Goal: Task Accomplishment & Management: Use online tool/utility

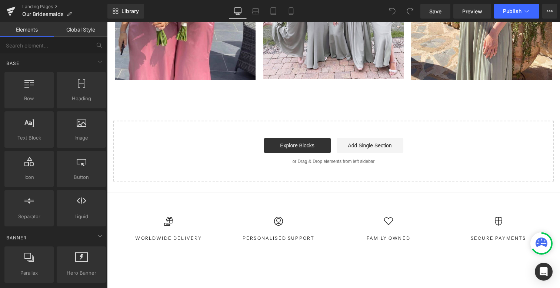
scroll to position [2087, 0]
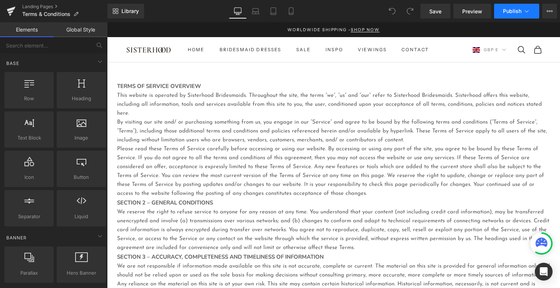
click at [531, 13] on button "Publish" at bounding box center [516, 11] width 45 height 15
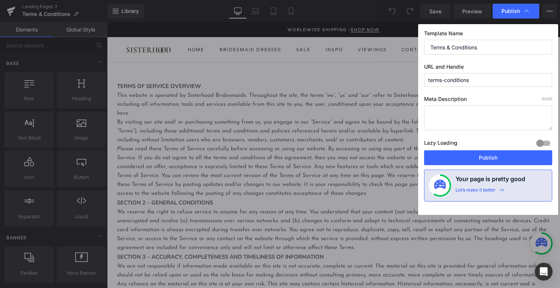
click at [470, 81] on input "terms-conditions" at bounding box center [488, 80] width 128 height 14
paste input "of-service"
type input "terms-of-service"
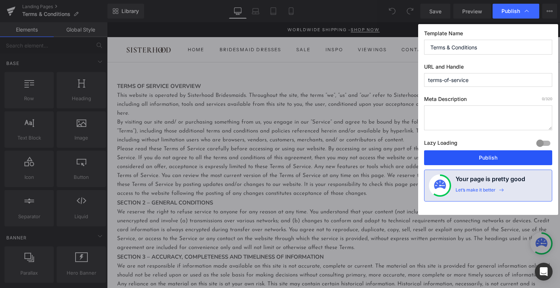
click at [481, 156] on button "Publish" at bounding box center [488, 157] width 128 height 15
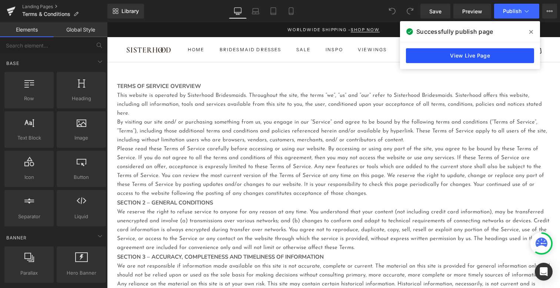
click at [508, 58] on link "View Live Page" at bounding box center [470, 55] width 128 height 15
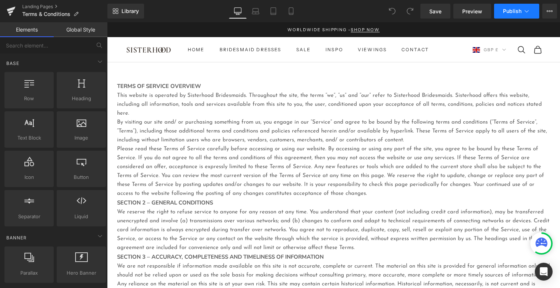
click at [531, 10] on button "Publish" at bounding box center [516, 11] width 45 height 15
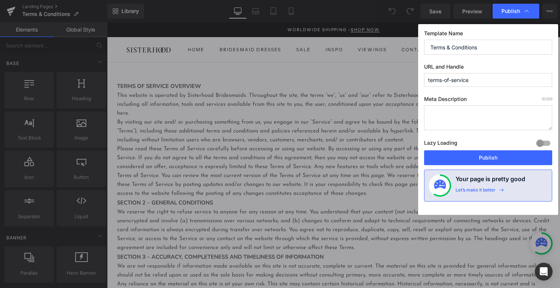
click at [471, 79] on input "terms-of-service" at bounding box center [488, 80] width 128 height 14
paste input "/policies/"
click at [441, 76] on input "policiesterms-of-service" at bounding box center [488, 80] width 128 height 14
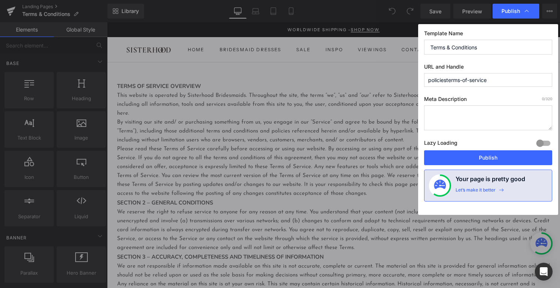
click at [441, 76] on input "policiesterms-of-service" at bounding box center [488, 80] width 128 height 14
paste input "[URL][DOMAIN_NAME]"
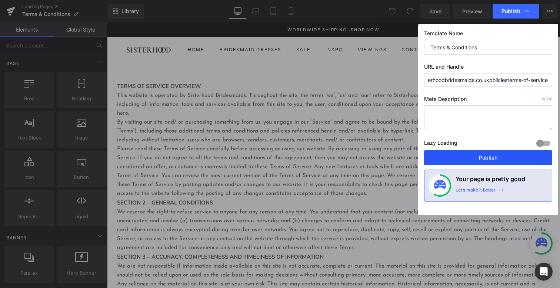
type input "httpssisterhoodbridesmaids.co.ukpoliciesterms-of-service"
click at [476, 158] on button "Publish" at bounding box center [488, 157] width 128 height 15
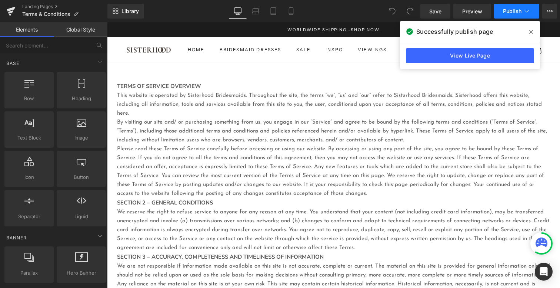
click at [530, 10] on icon at bounding box center [526, 10] width 7 height 7
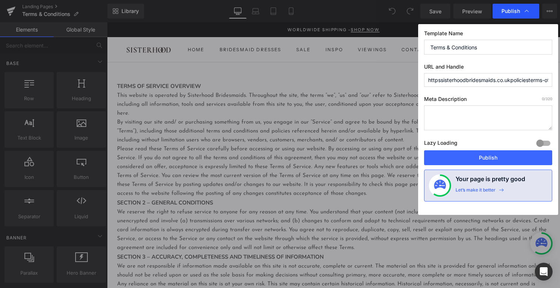
click at [526, 12] on icon at bounding box center [526, 10] width 7 height 7
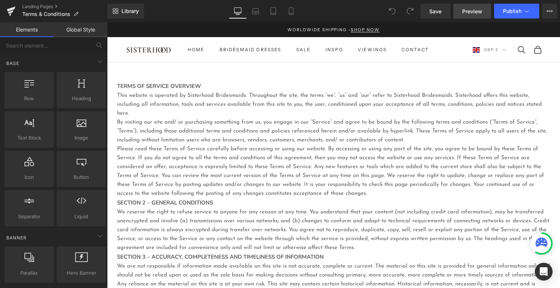
click at [470, 12] on span "Preview" at bounding box center [472, 11] width 20 height 8
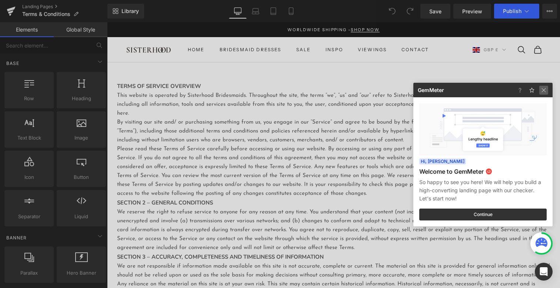
click at [0, 0] on img at bounding box center [0, 0] width 0 height 0
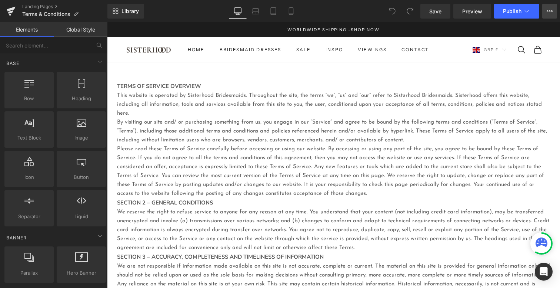
click at [550, 8] on icon at bounding box center [550, 11] width 6 height 6
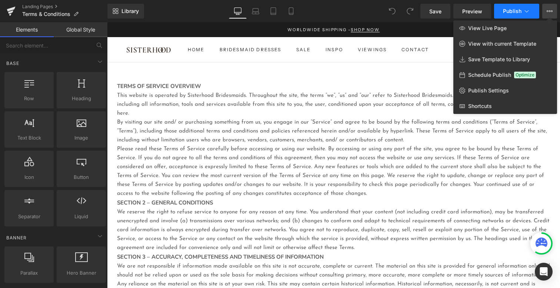
click at [528, 10] on icon at bounding box center [526, 10] width 7 height 7
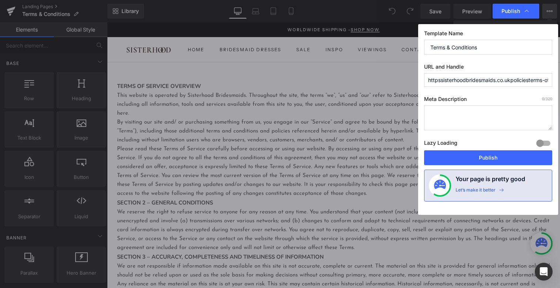
click at [440, 81] on input "httpssisterhoodbridesmaids.co.ukpoliciesterms-of-service" at bounding box center [488, 80] width 128 height 14
drag, startPoint x: 441, startPoint y: 81, endPoint x: 422, endPoint y: 82, distance: 18.2
click at [422, 82] on div "Template Name Terms & Conditions URL and Handle httpssisterhoodbridesmaids.co.u…" at bounding box center [488, 119] width 140 height 190
type input "www.sisterhoodbridesmaids.co.ukpoliciesterms-of-service"
click at [471, 159] on button "Publish" at bounding box center [488, 157] width 128 height 15
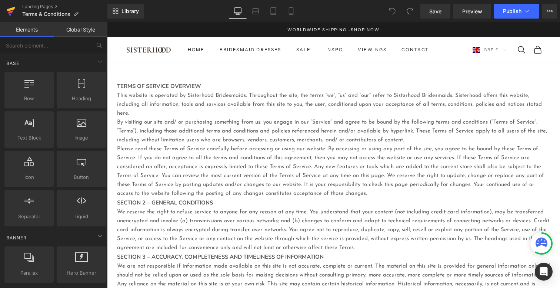
click at [11, 9] on icon at bounding box center [11, 9] width 9 height 5
